Goal: Task Accomplishment & Management: Complete application form

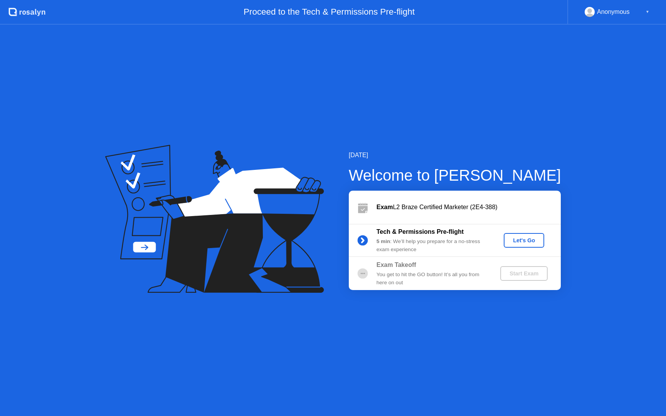
click at [532, 234] on button "Let's Go" at bounding box center [523, 240] width 40 height 15
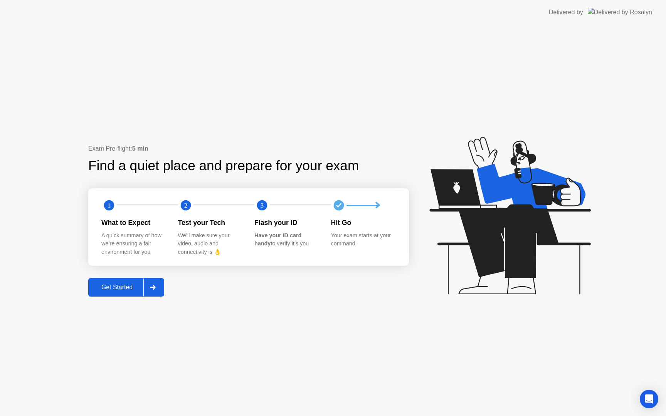
click at [116, 278] on button "Get Started" at bounding box center [126, 287] width 76 height 18
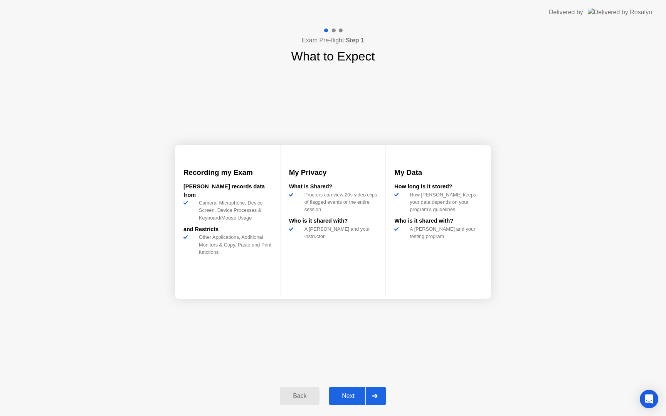
click at [344, 392] on div "Next" at bounding box center [348, 395] width 34 height 7
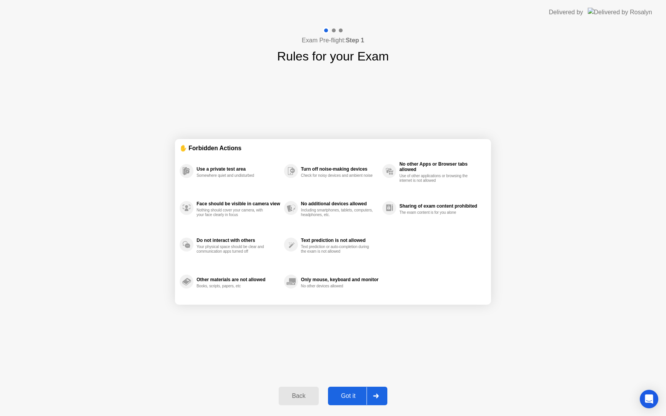
click at [344, 392] on div "Got it" at bounding box center [348, 395] width 36 height 7
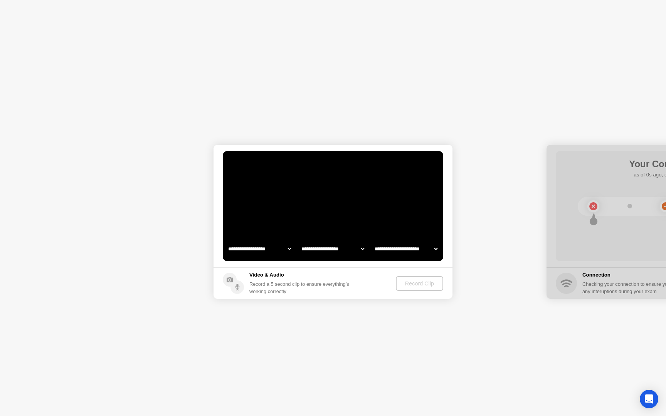
select select "**********"
select select "*******"
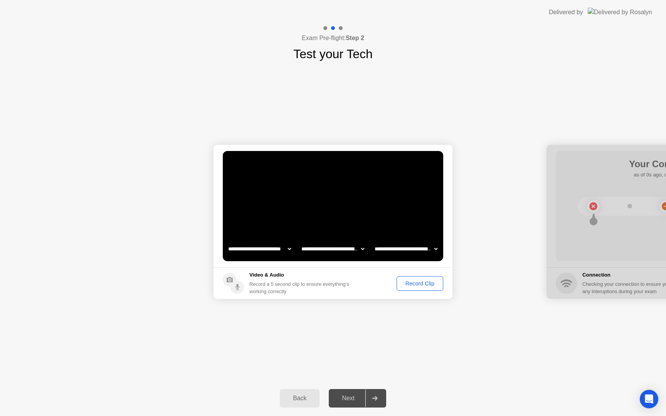
click at [363, 397] on div "Next" at bounding box center [348, 398] width 34 height 7
click at [424, 283] on div "Record Clip" at bounding box center [419, 283] width 41 height 6
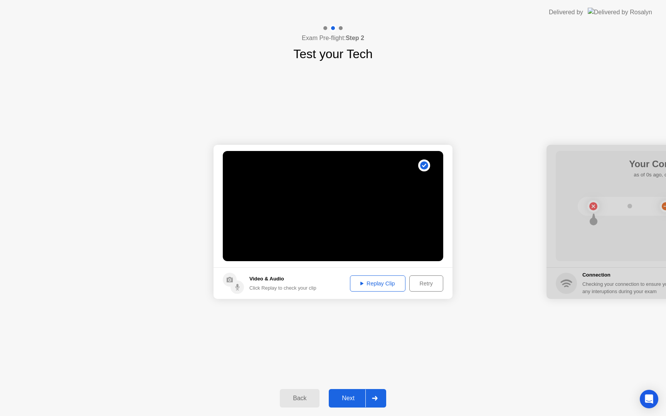
click at [349, 399] on div "Next" at bounding box center [348, 398] width 34 height 7
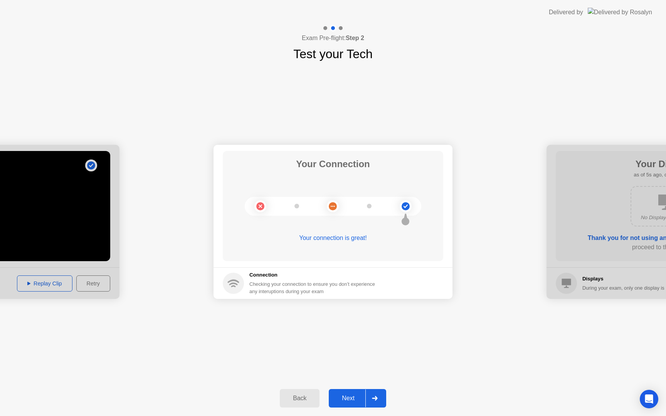
click at [348, 399] on div "Next" at bounding box center [348, 398] width 34 height 7
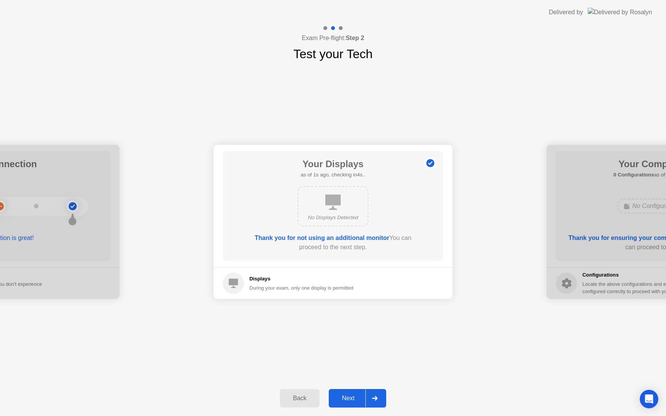
click at [348, 399] on div "Next" at bounding box center [348, 398] width 34 height 7
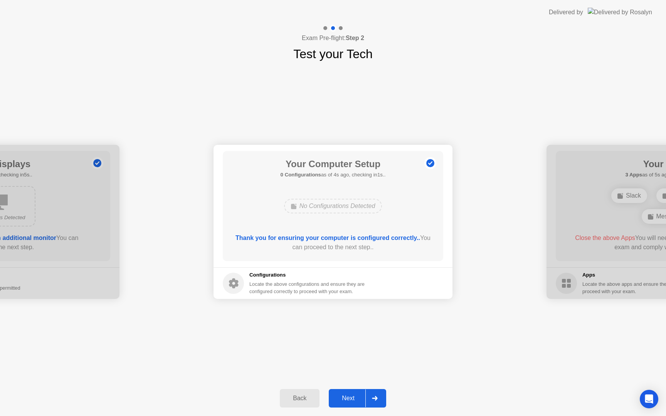
click at [348, 399] on div "Next" at bounding box center [348, 398] width 34 height 7
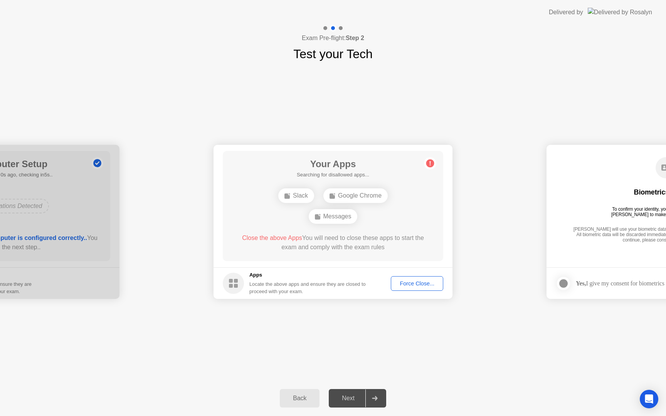
click at [180, 312] on div "**********" at bounding box center [333, 221] width 666 height 317
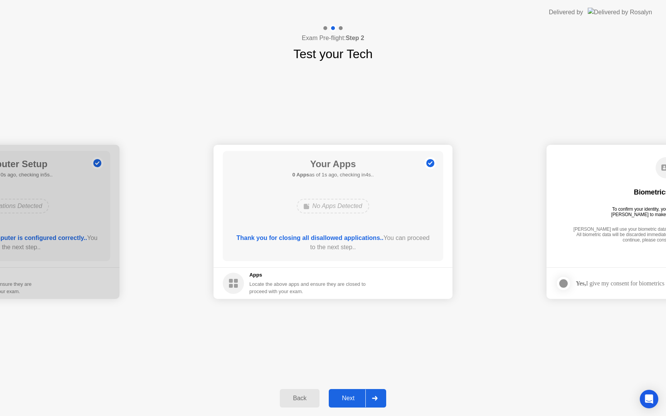
click at [343, 398] on div "Next" at bounding box center [348, 398] width 34 height 7
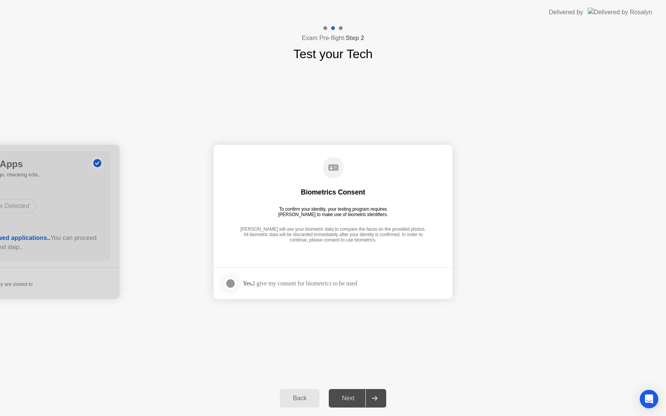
drag, startPoint x: 306, startPoint y: 287, endPoint x: 312, endPoint y: 286, distance: 5.4
click at [306, 287] on div "Yes, I give my consent for biometrics to be used" at bounding box center [290, 283] width 134 height 15
click at [227, 281] on div at bounding box center [230, 283] width 9 height 9
click at [338, 395] on div "Next" at bounding box center [348, 398] width 34 height 7
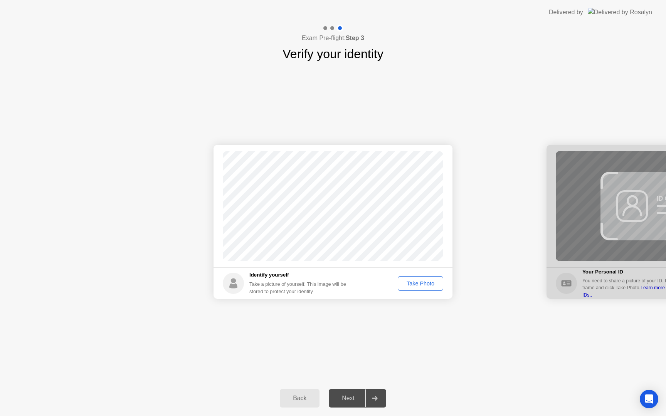
click at [410, 281] on div "Take Photo" at bounding box center [420, 283] width 40 height 6
click at [350, 398] on div "Next" at bounding box center [348, 398] width 34 height 7
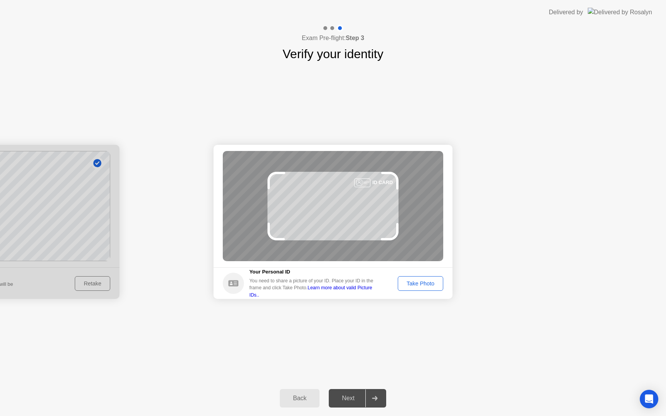
click at [423, 285] on div "Take Photo" at bounding box center [420, 283] width 40 height 6
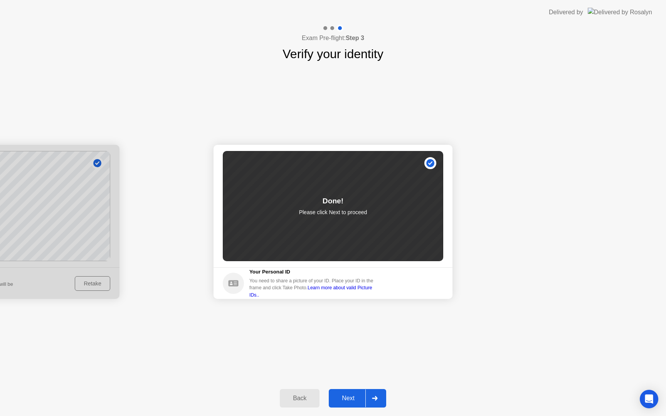
click at [350, 395] on div "Next" at bounding box center [348, 398] width 34 height 7
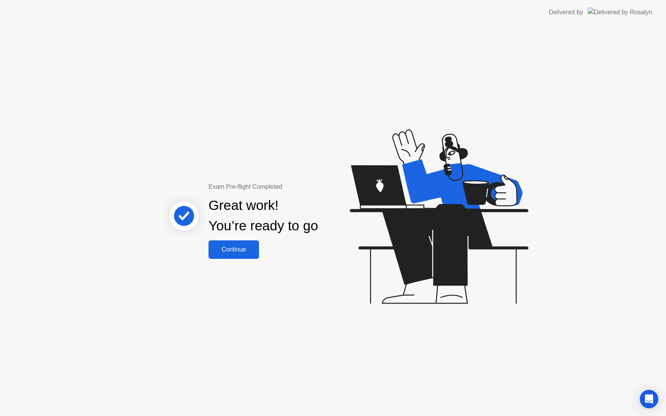
click at [232, 251] on div "Continue" at bounding box center [234, 249] width 46 height 7
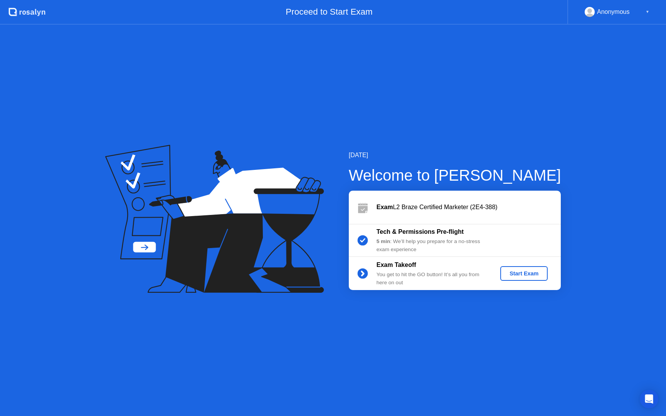
click at [521, 270] on div "Start Exam" at bounding box center [523, 273] width 41 height 6
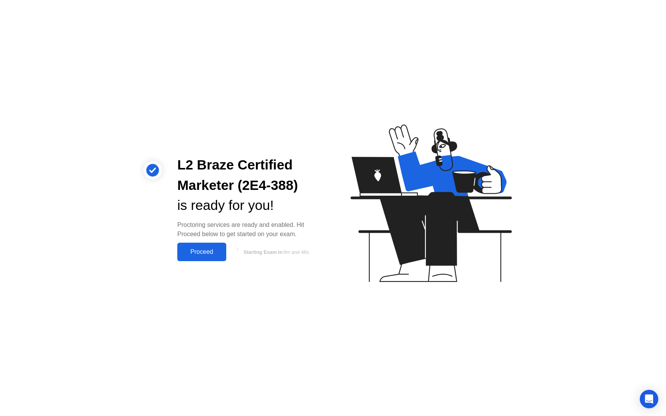
click at [217, 251] on div "Proceed" at bounding box center [201, 251] width 44 height 7
